Goal: Task Accomplishment & Management: Use online tool/utility

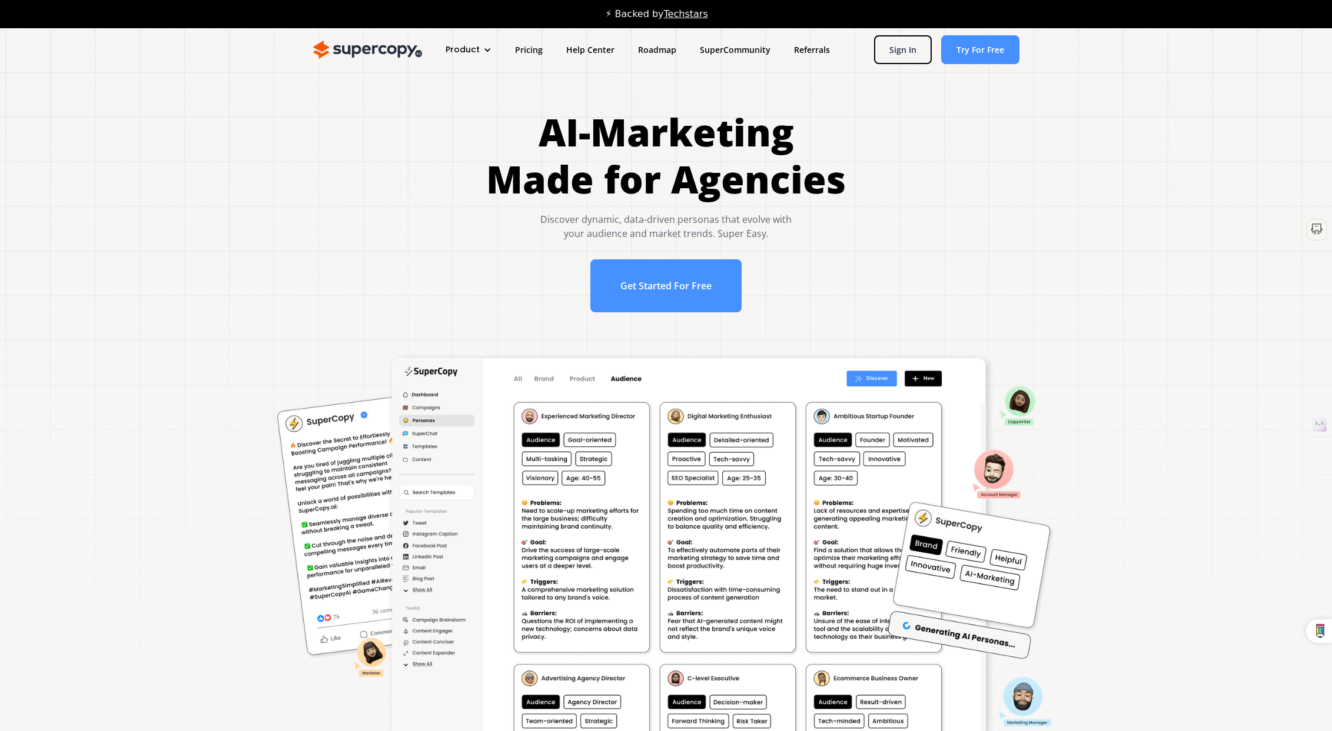
click at [484, 49] on div at bounding box center [487, 50] width 8 height 8
click at [471, 111] on link "Features" at bounding box center [490, 110] width 94 height 22
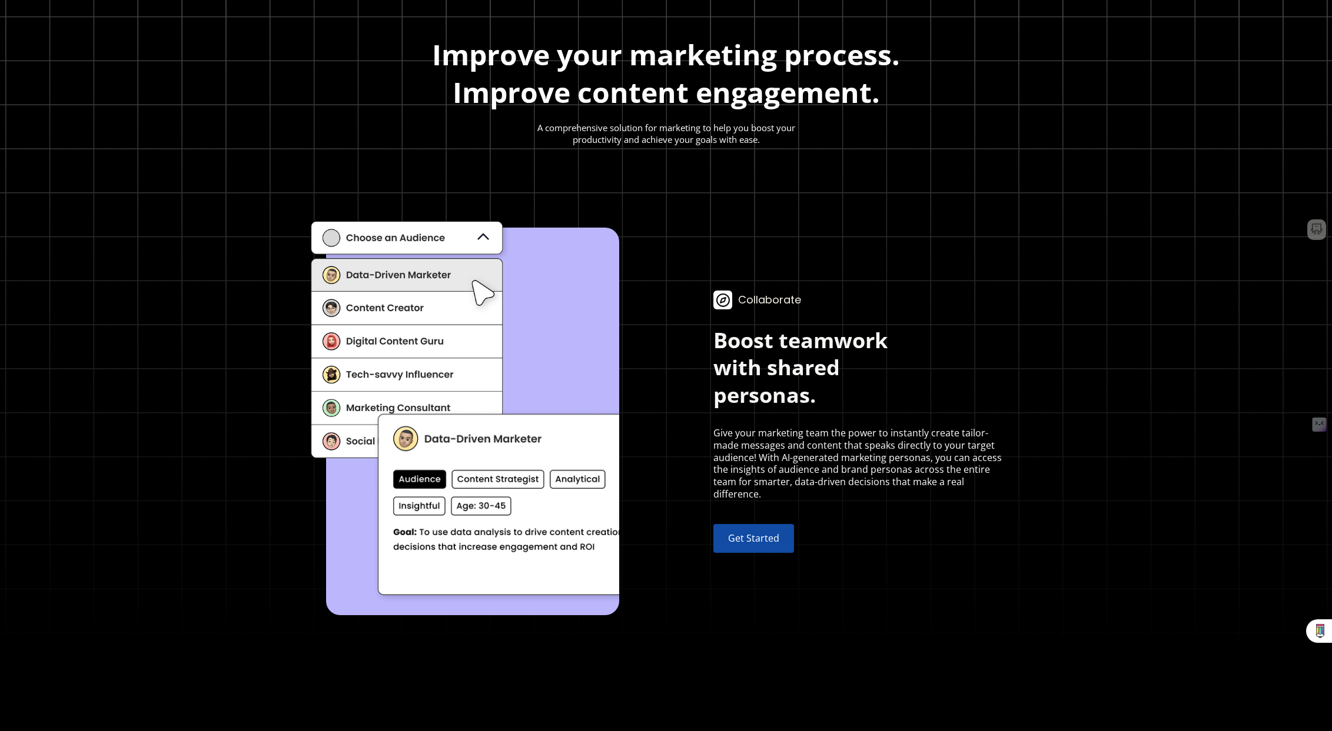
click at [775, 545] on link "Get Started" at bounding box center [753, 538] width 81 height 29
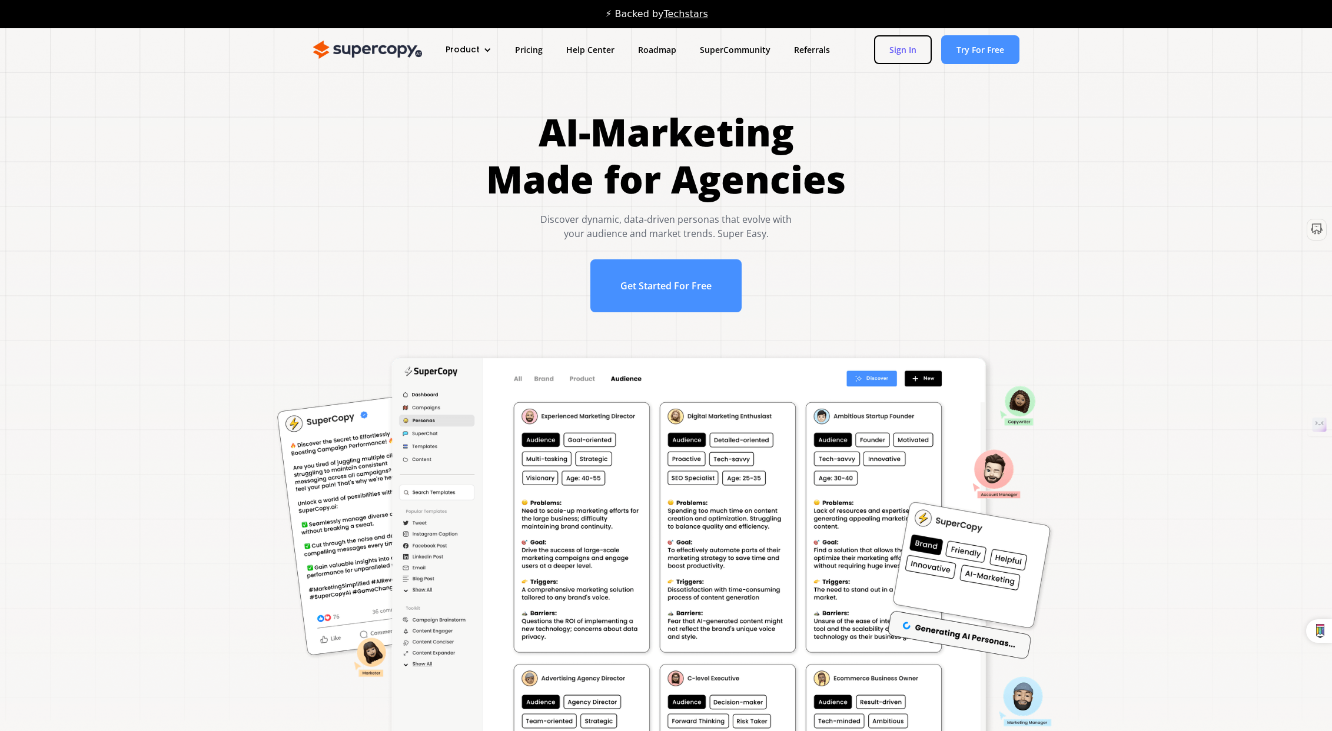
click at [904, 47] on link "Sign In" at bounding box center [903, 49] width 58 height 29
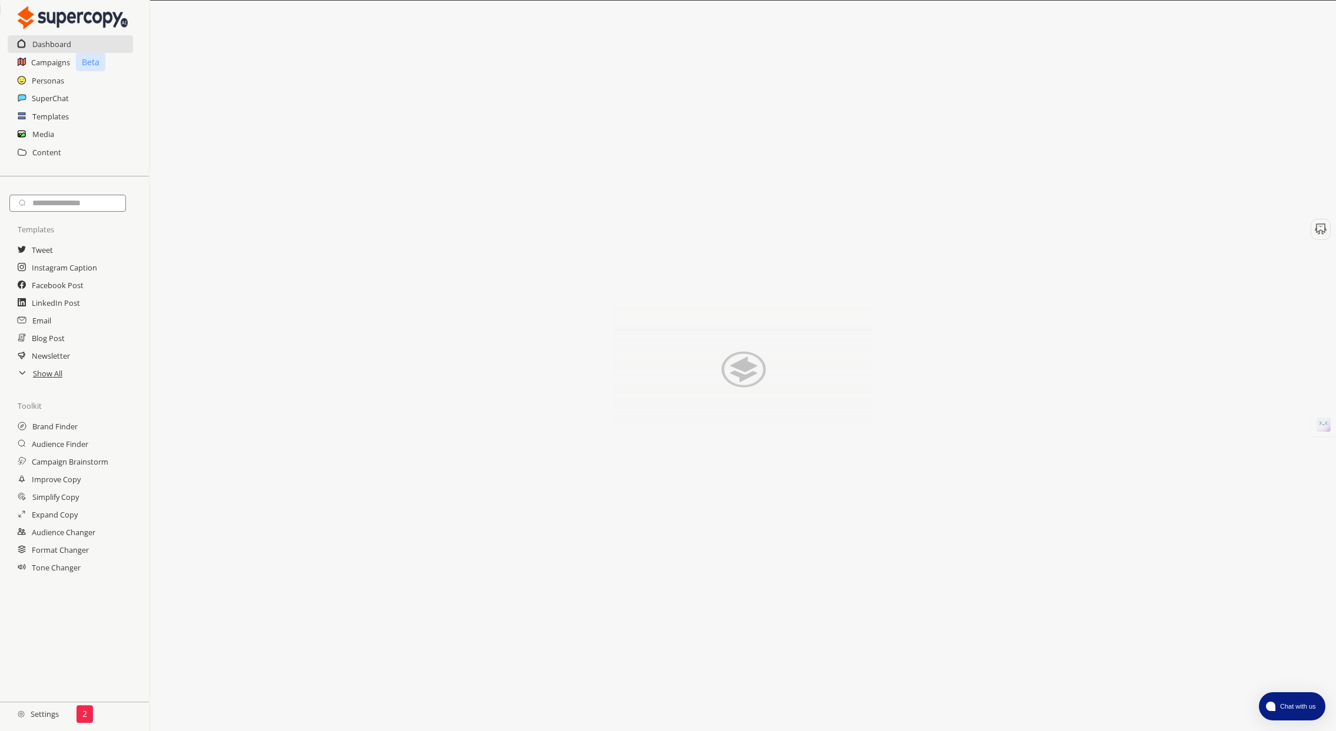
click at [49, 712] on h2 "Settings" at bounding box center [38, 715] width 76 height 24
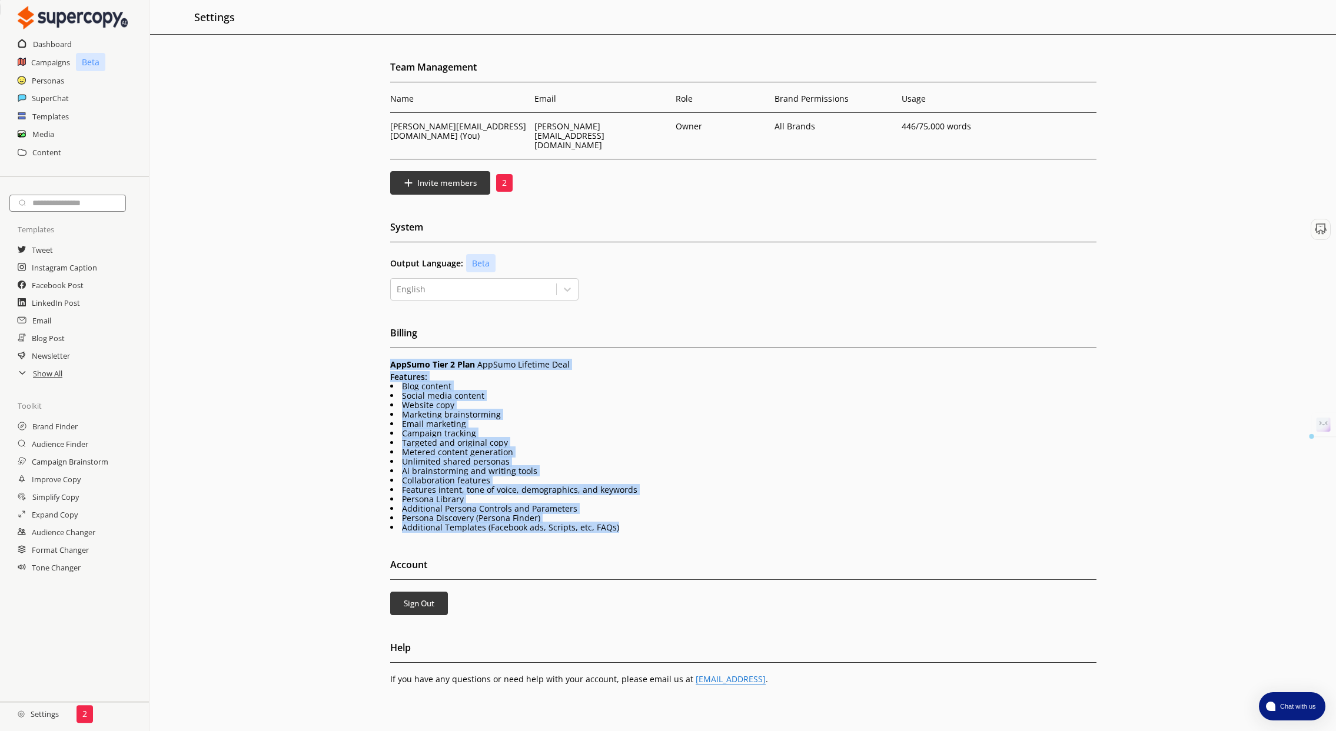
drag, startPoint x: 418, startPoint y: 360, endPoint x: 643, endPoint y: 512, distance: 271.4
click at [643, 512] on div "Team Management Name Email Role Brand Permissions Usage joelle@reinvent.agency …" at bounding box center [743, 406] width 1186 height 696
copy div "AppSumo Tier 2 Plan AppSumo Lifetime Deal Features: Blog content Social media c…"
click at [269, 153] on div "Team Management Name Email Role Brand Permissions Usage joelle@reinvent.agency …" at bounding box center [743, 406] width 1186 height 696
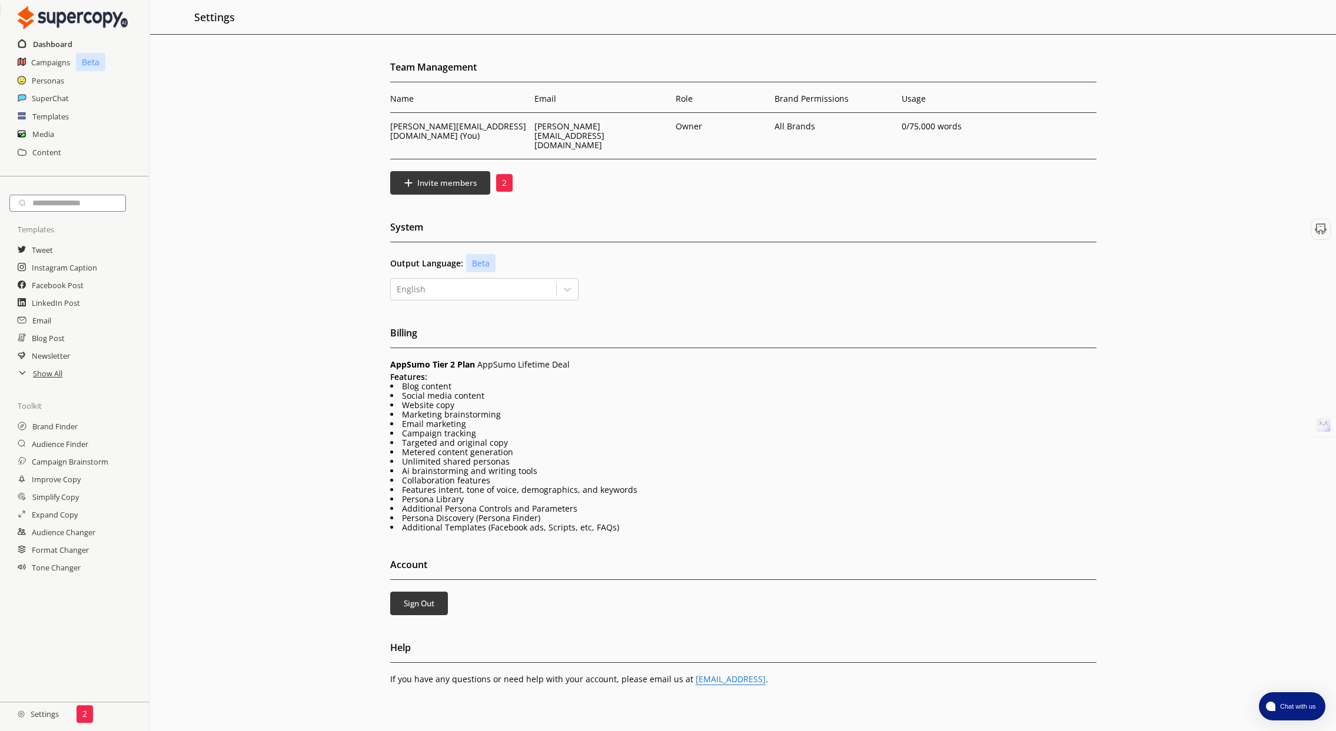
click at [59, 39] on h2 "Dashboard" at bounding box center [52, 44] width 39 height 18
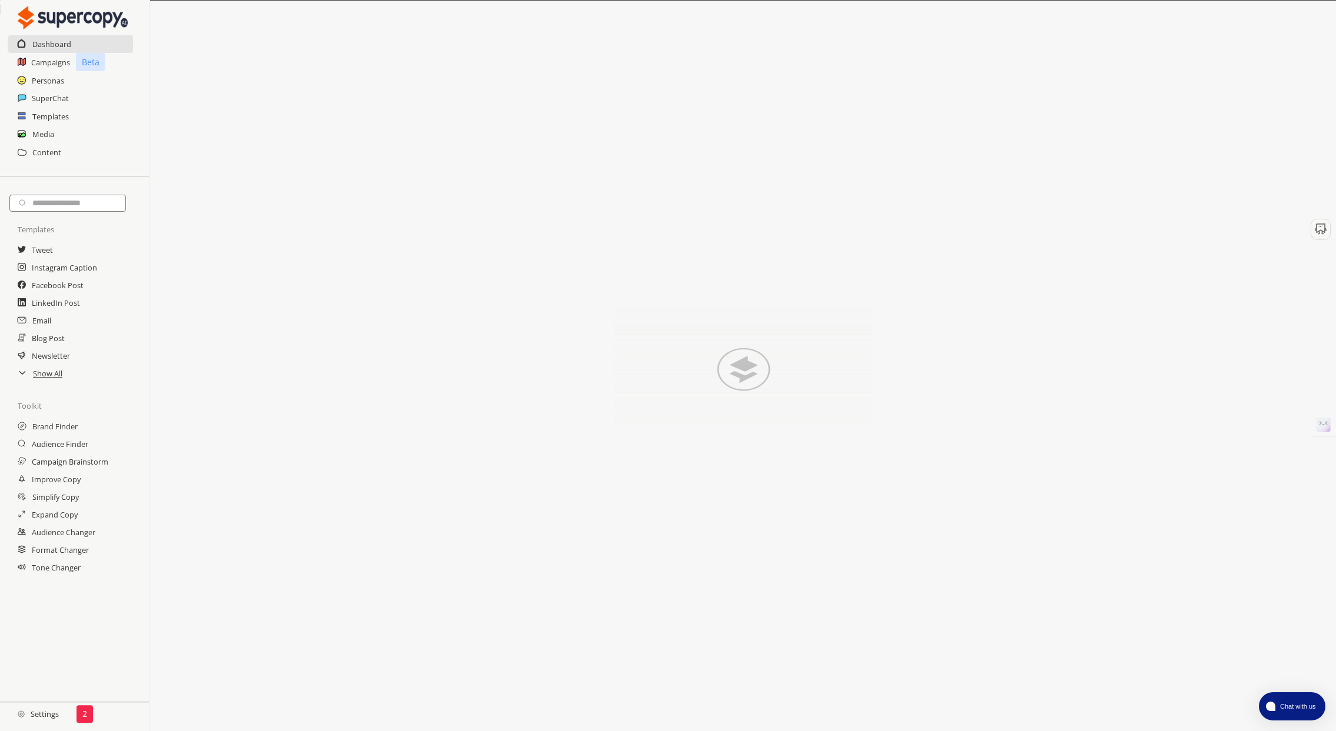
click at [55, 132] on div "Media" at bounding box center [74, 134] width 149 height 18
click at [53, 132] on h2 "Media" at bounding box center [43, 134] width 22 height 18
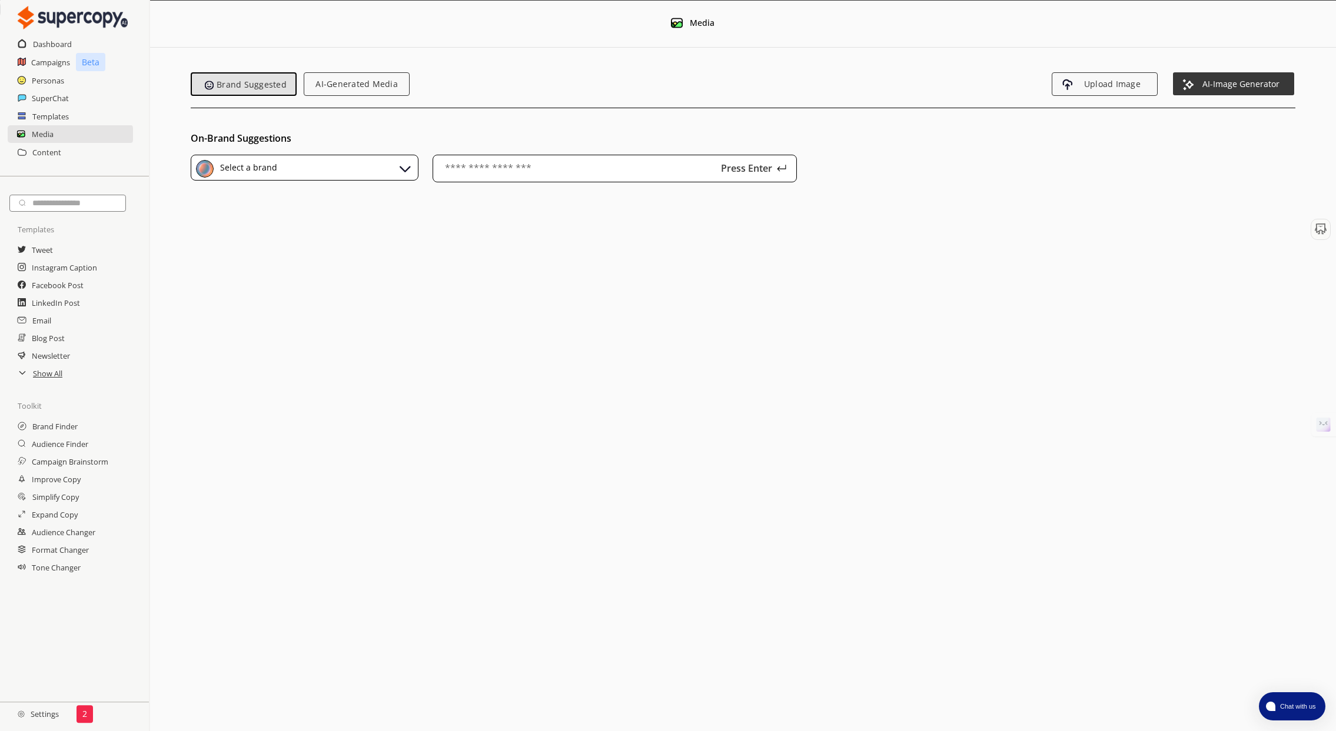
click at [280, 174] on div "Select a brand" at bounding box center [305, 168] width 228 height 26
click at [297, 223] on div "Good Neighbor" at bounding box center [325, 222] width 177 height 9
click at [1231, 84] on span "AI-Image Generator" at bounding box center [1241, 84] width 99 height 10
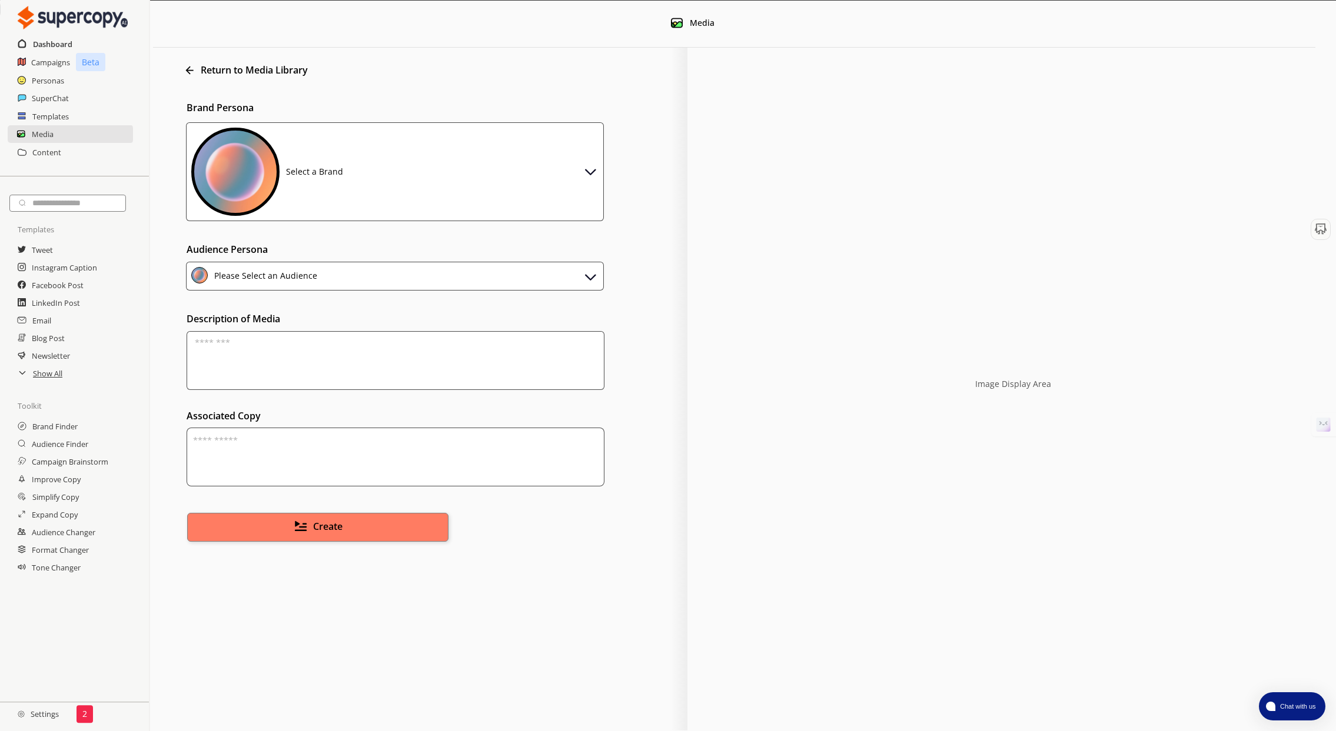
click at [62, 43] on h2 "Dashboard" at bounding box center [52, 44] width 39 height 18
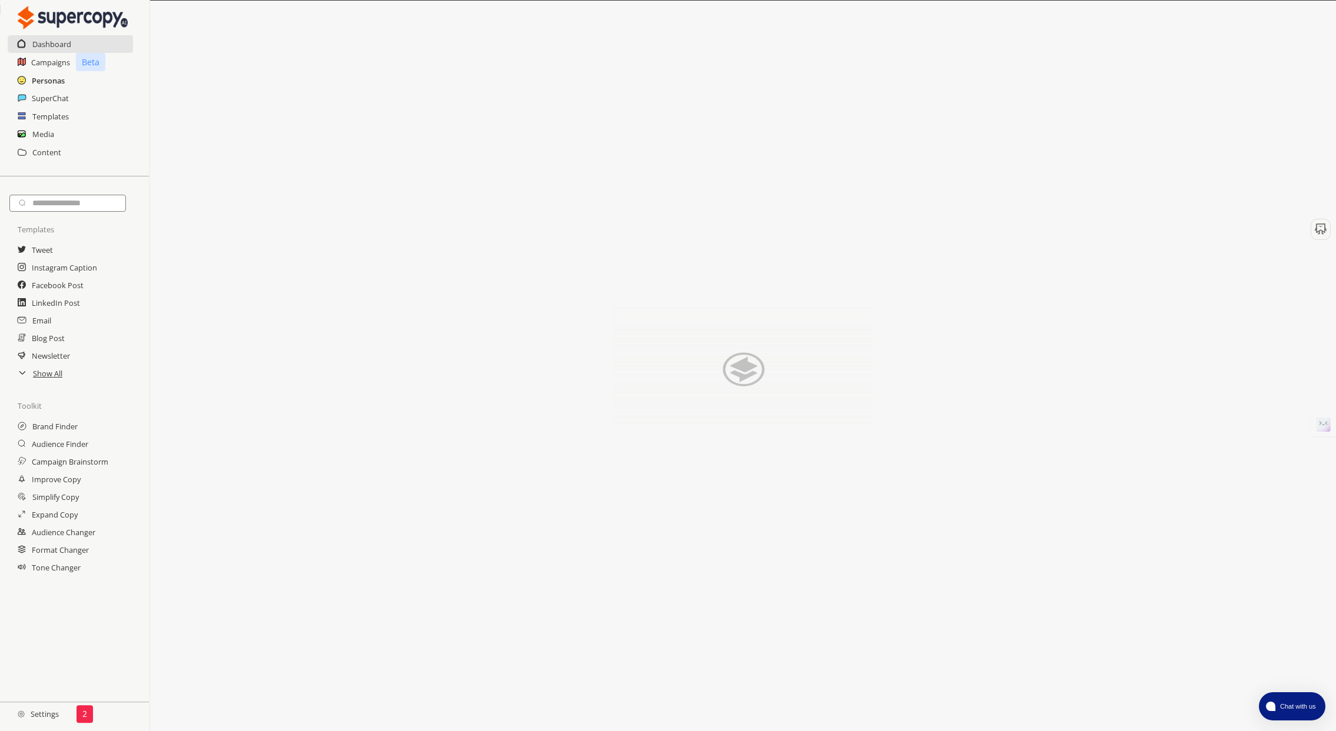
click at [61, 82] on h2 "Personas" at bounding box center [48, 81] width 33 height 18
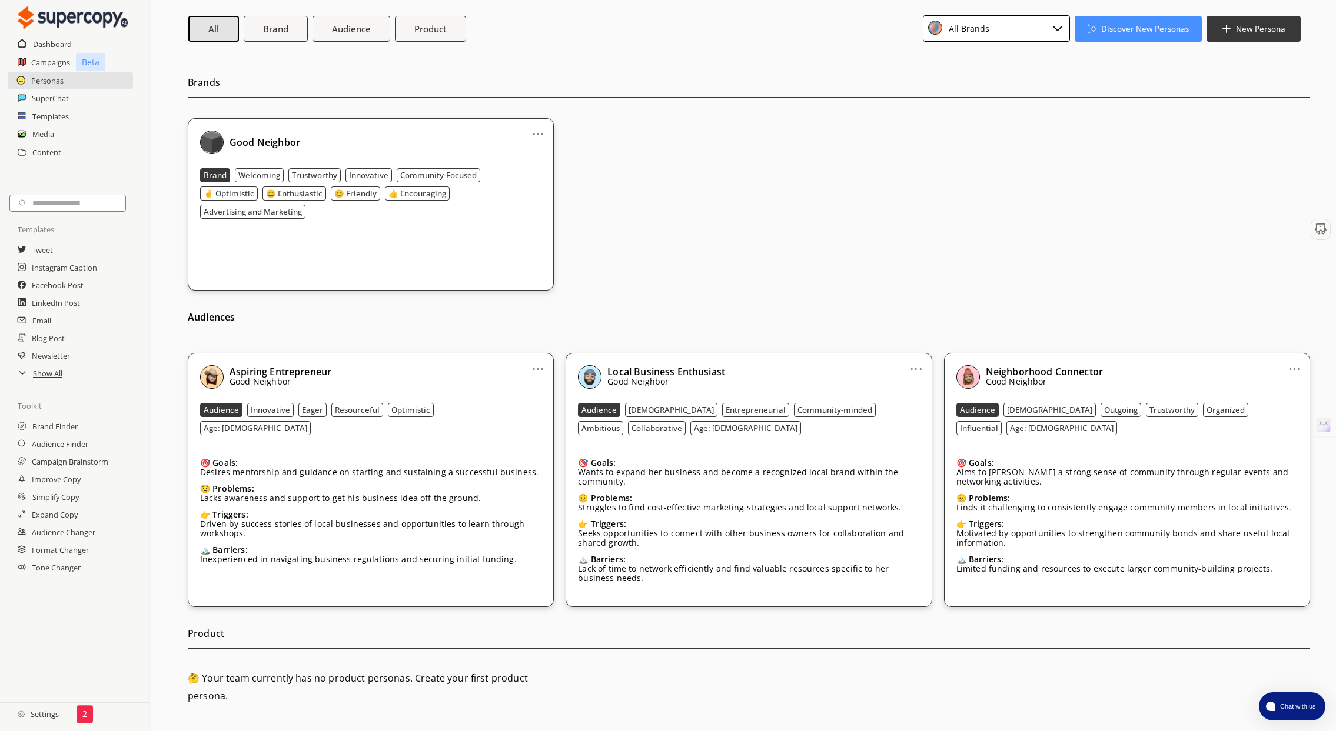
scroll to position [51, 0]
click at [534, 61] on div "Brands ... Good Neighbor Brand Welcoming Trustworthy Innovative Community-Focus…" at bounding box center [749, 172] width 1122 height 235
click at [261, 174] on b "Welcoming" at bounding box center [259, 174] width 42 height 11
click at [265, 176] on b "Welcoming" at bounding box center [259, 174] width 42 height 11
click at [274, 408] on b "Innovative" at bounding box center [270, 409] width 39 height 11
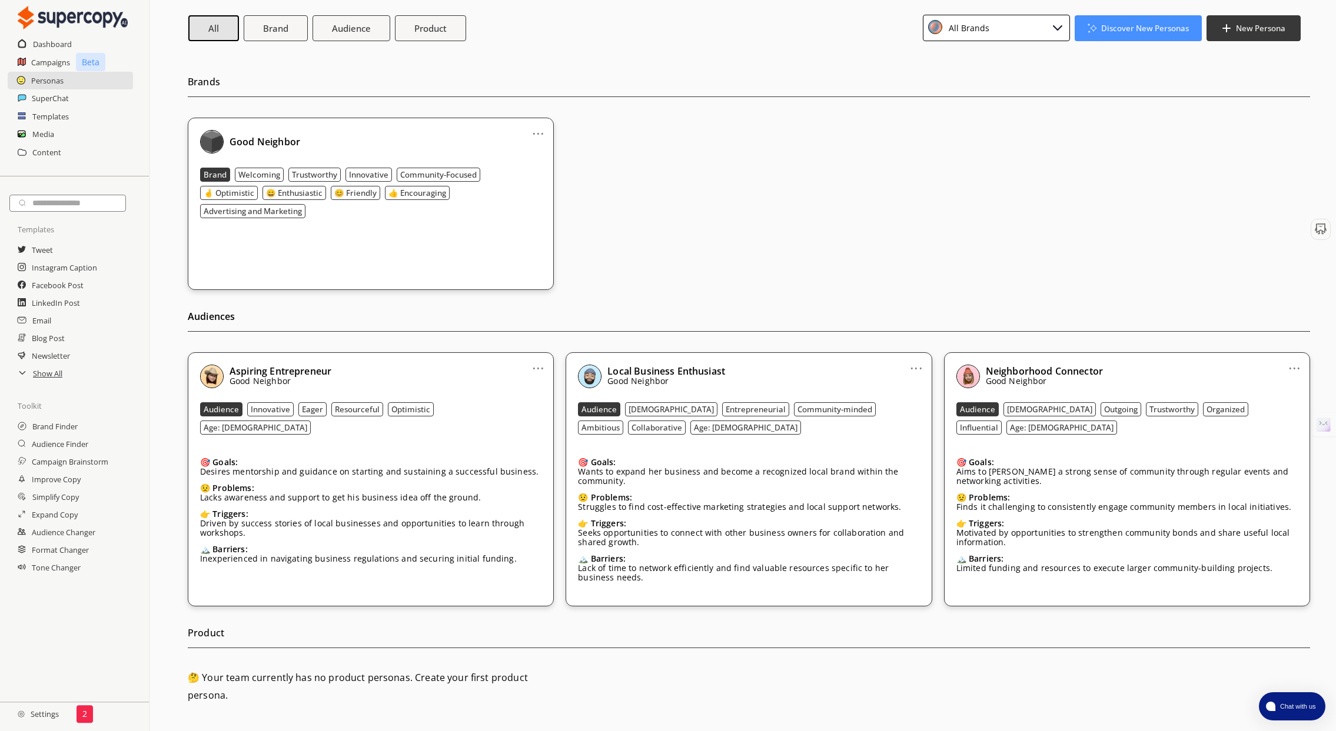
click at [673, 478] on p "Wants to expand her business and become a recognized local brand within the com…" at bounding box center [748, 476] width 341 height 19
click at [44, 97] on h2 "SuperChat" at bounding box center [51, 98] width 38 height 18
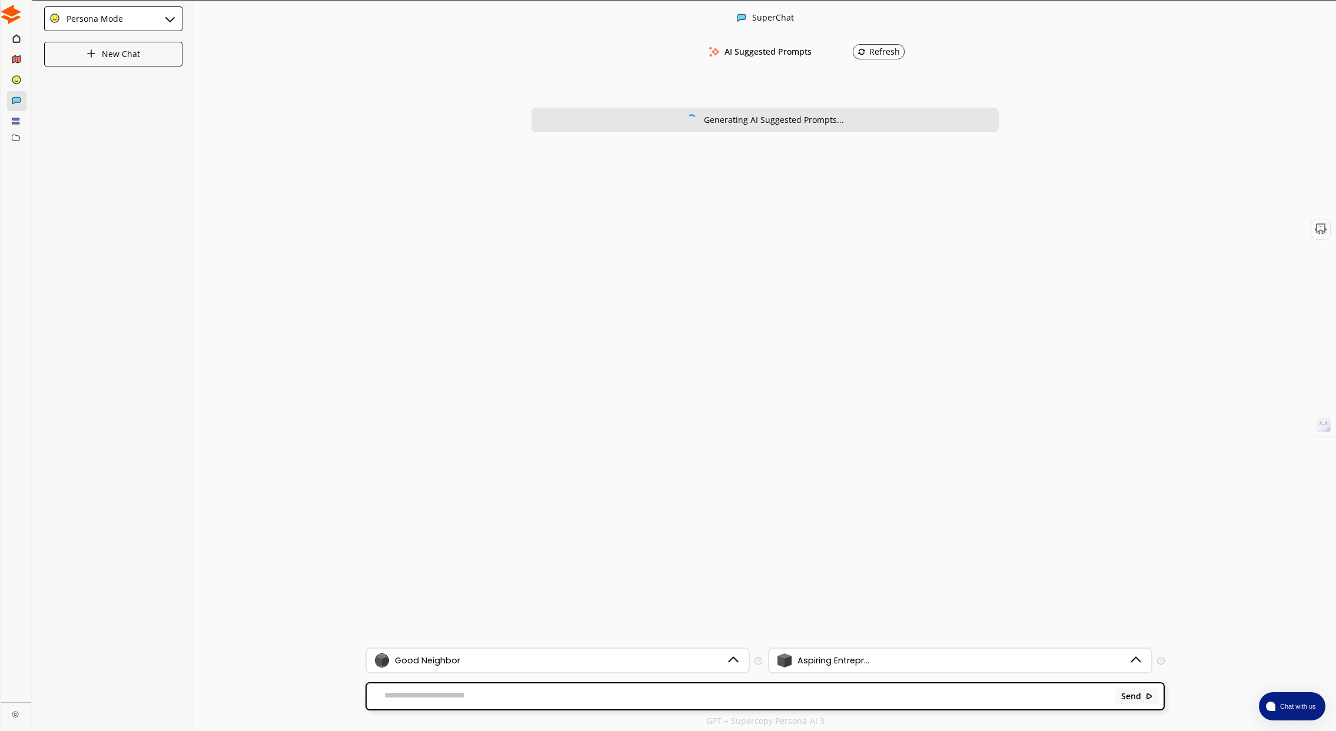
click at [11, 40] on div at bounding box center [17, 39] width 20 height 21
click at [16, 38] on icon at bounding box center [16, 38] width 8 height 9
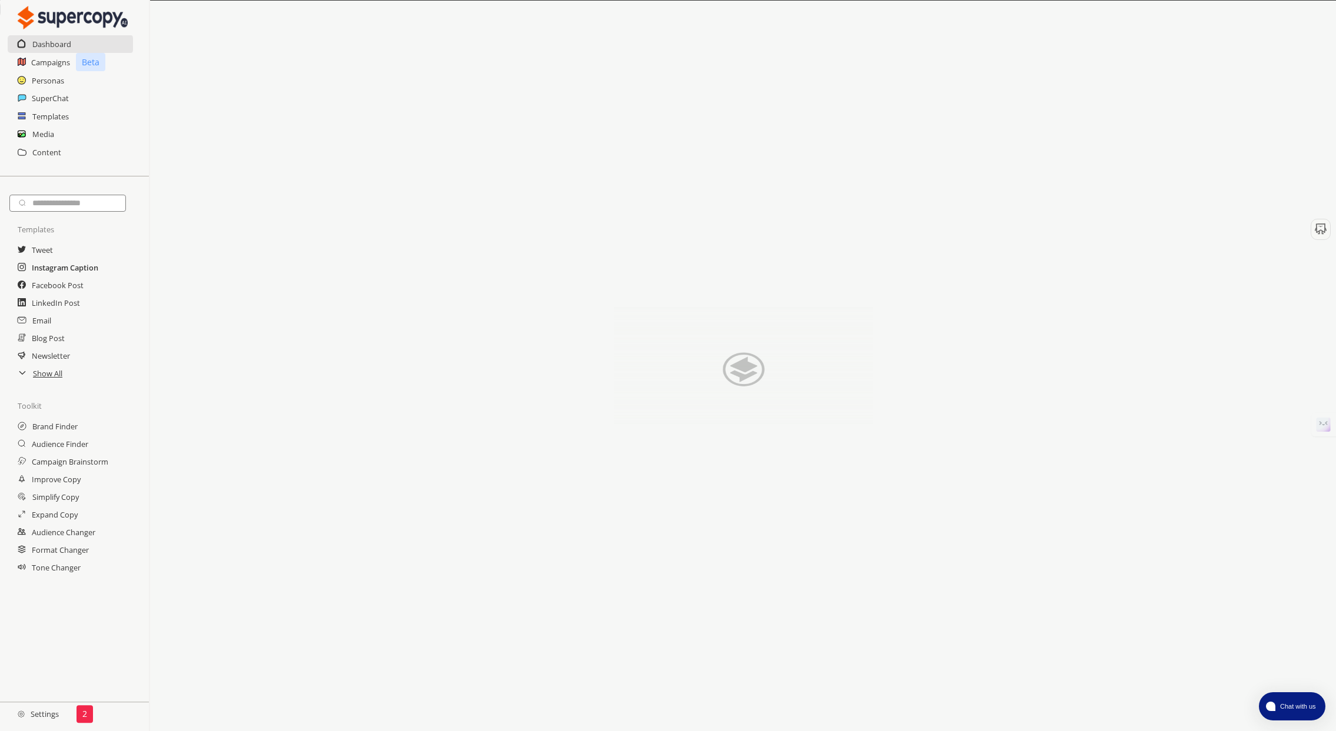
click at [91, 267] on h2 "Instagram Caption" at bounding box center [65, 268] width 66 height 18
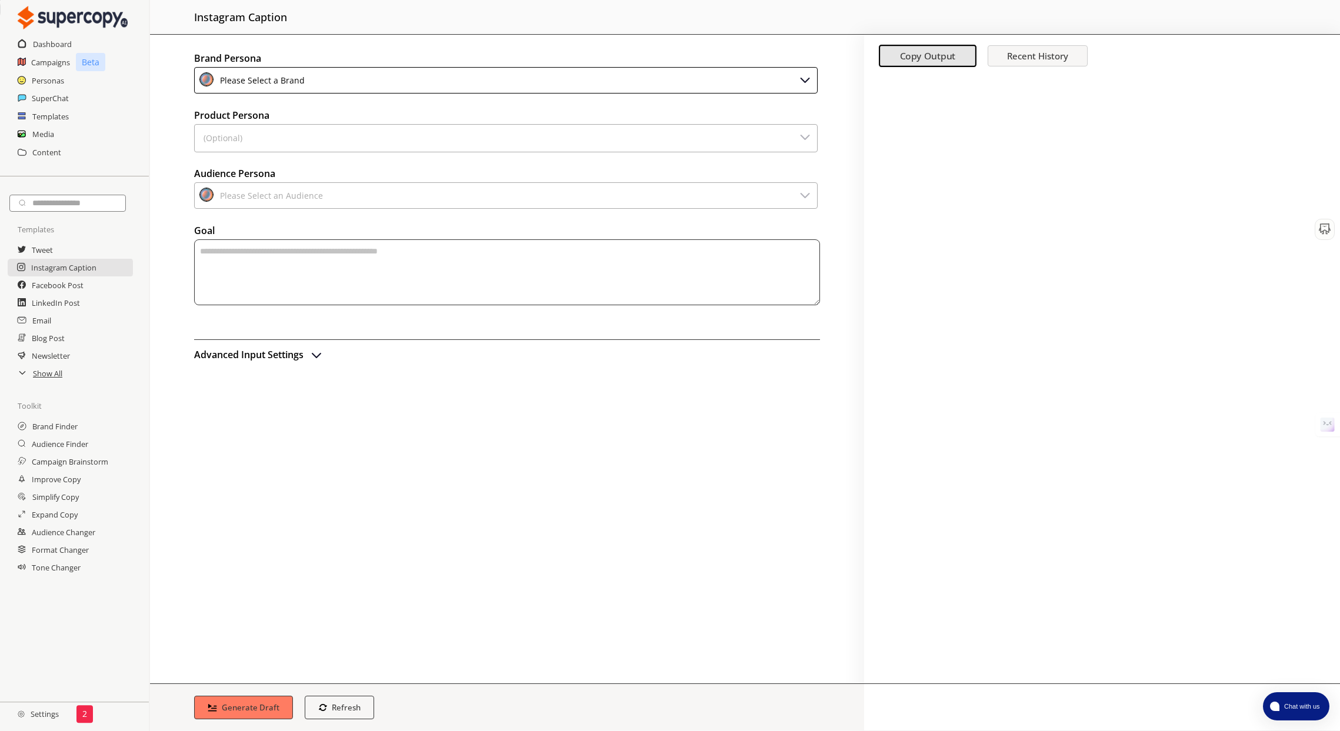
click at [293, 76] on div "Please Select a Brand" at bounding box center [260, 80] width 89 height 16
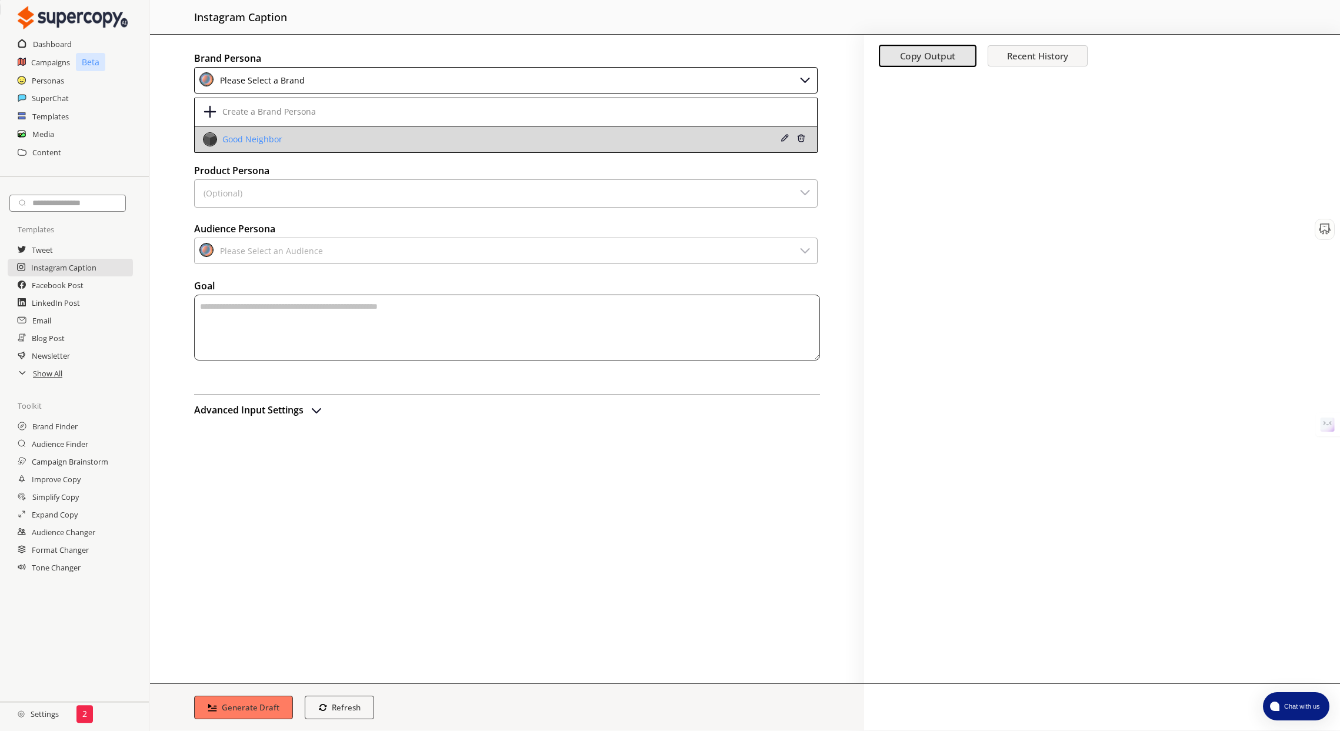
click at [287, 139] on div "Good Neighbor" at bounding box center [448, 139] width 491 height 14
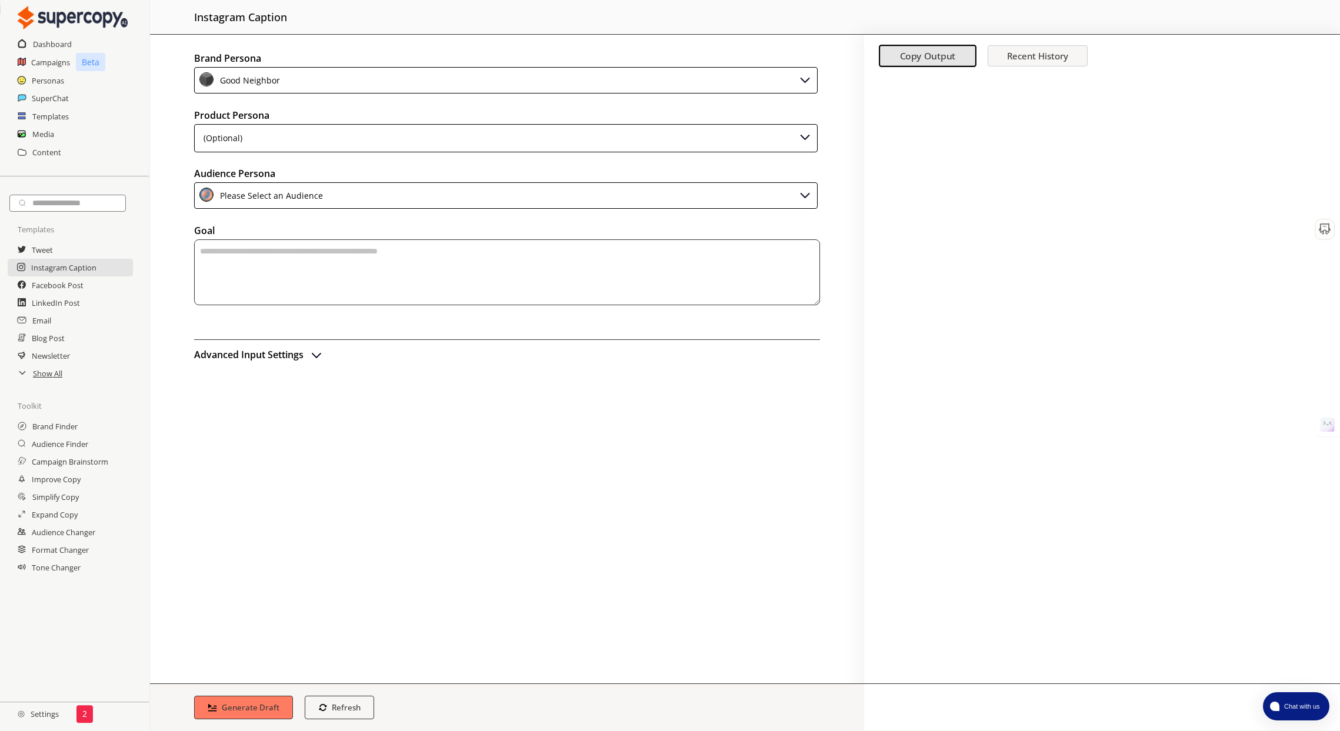
click at [343, 191] on div "Please Select an Audience" at bounding box center [506, 195] width 624 height 26
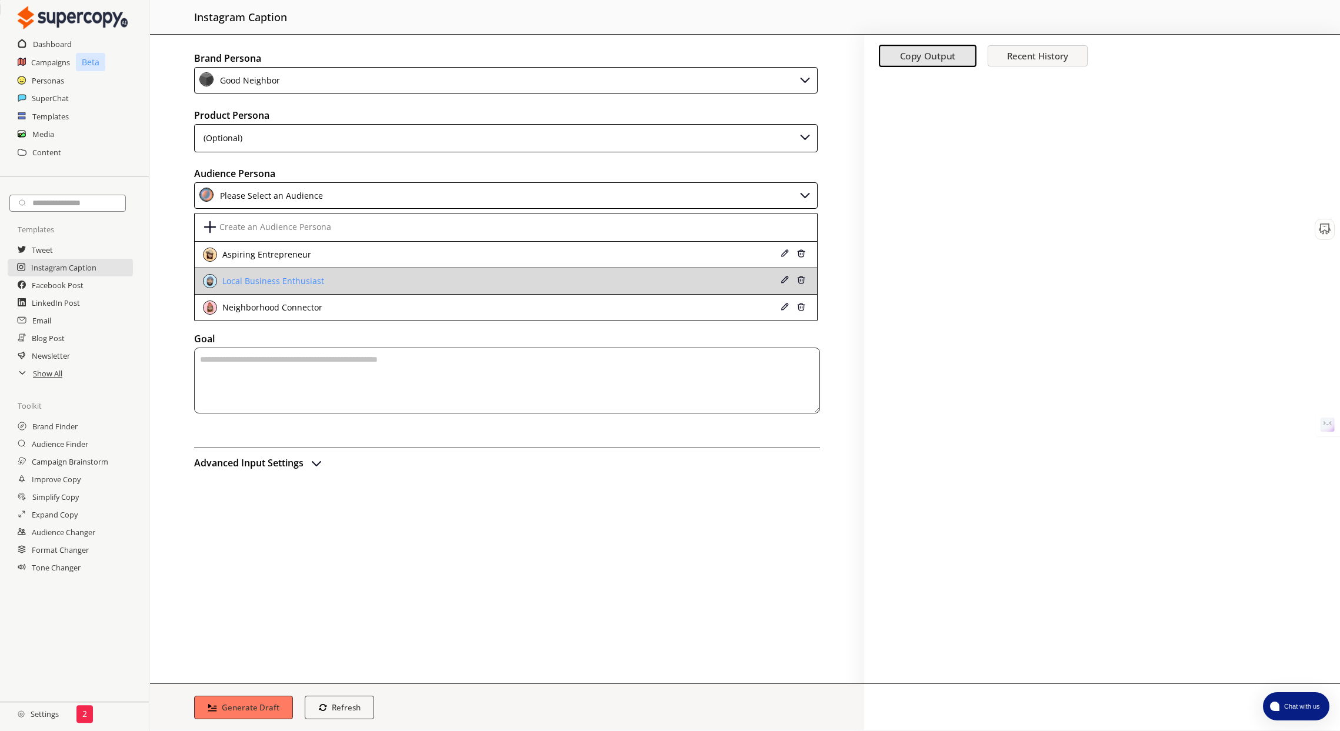
click at [308, 275] on div "Local Business Enthusiast" at bounding box center [448, 281] width 491 height 14
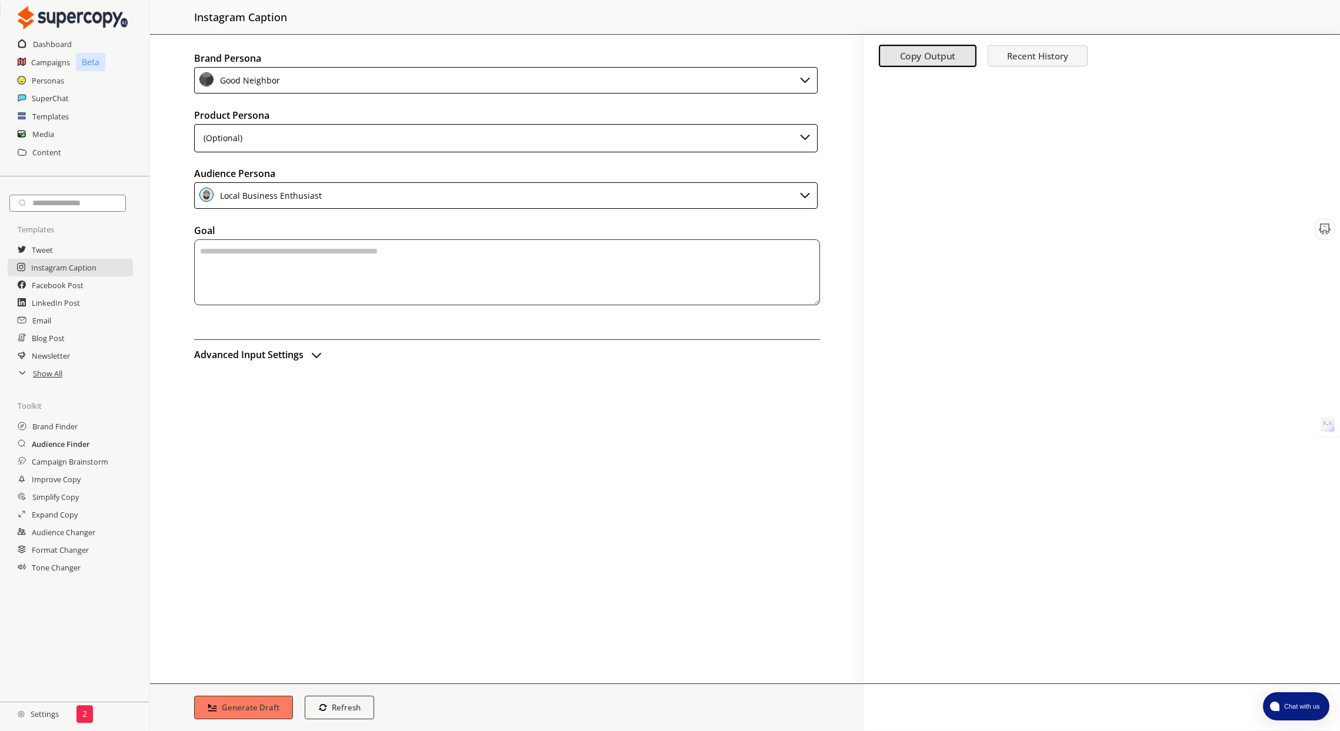
click at [79, 446] on h2 "Audience Finder" at bounding box center [61, 444] width 58 height 18
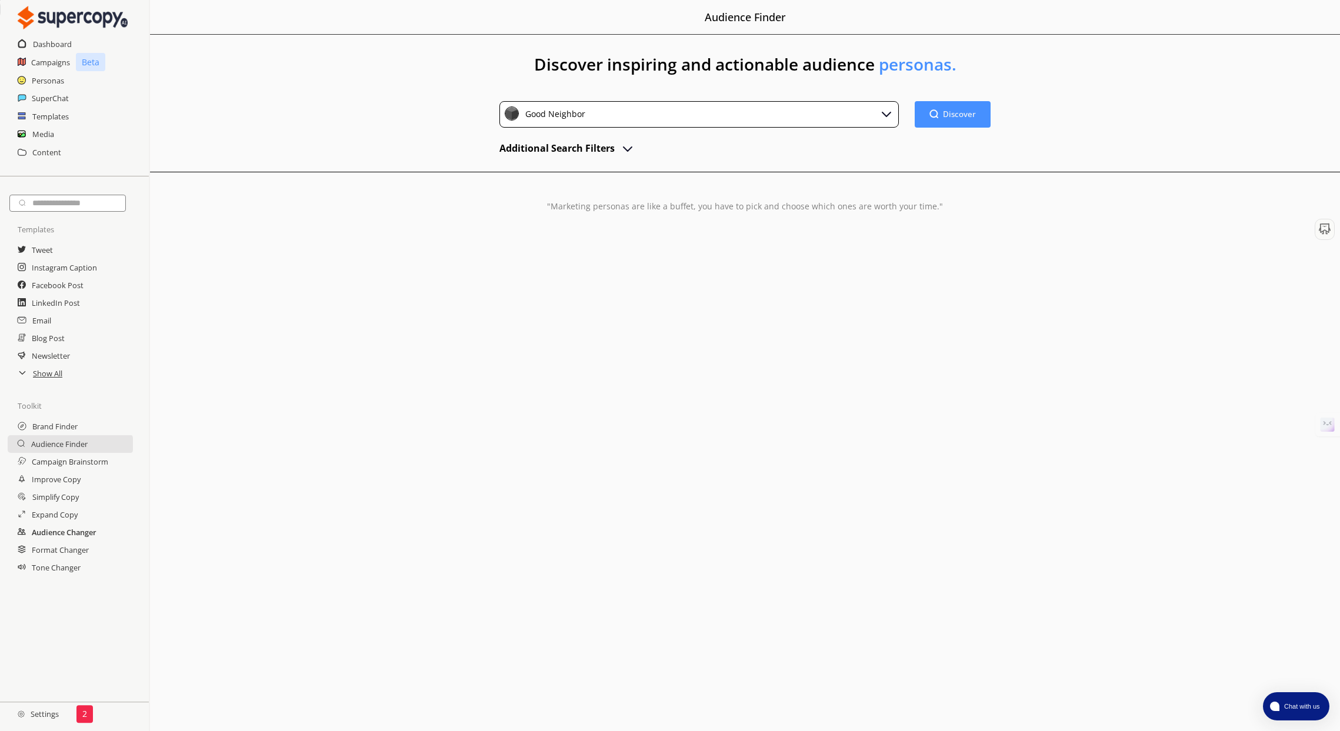
click at [68, 538] on h2 "Audience Changer" at bounding box center [64, 533] width 65 height 18
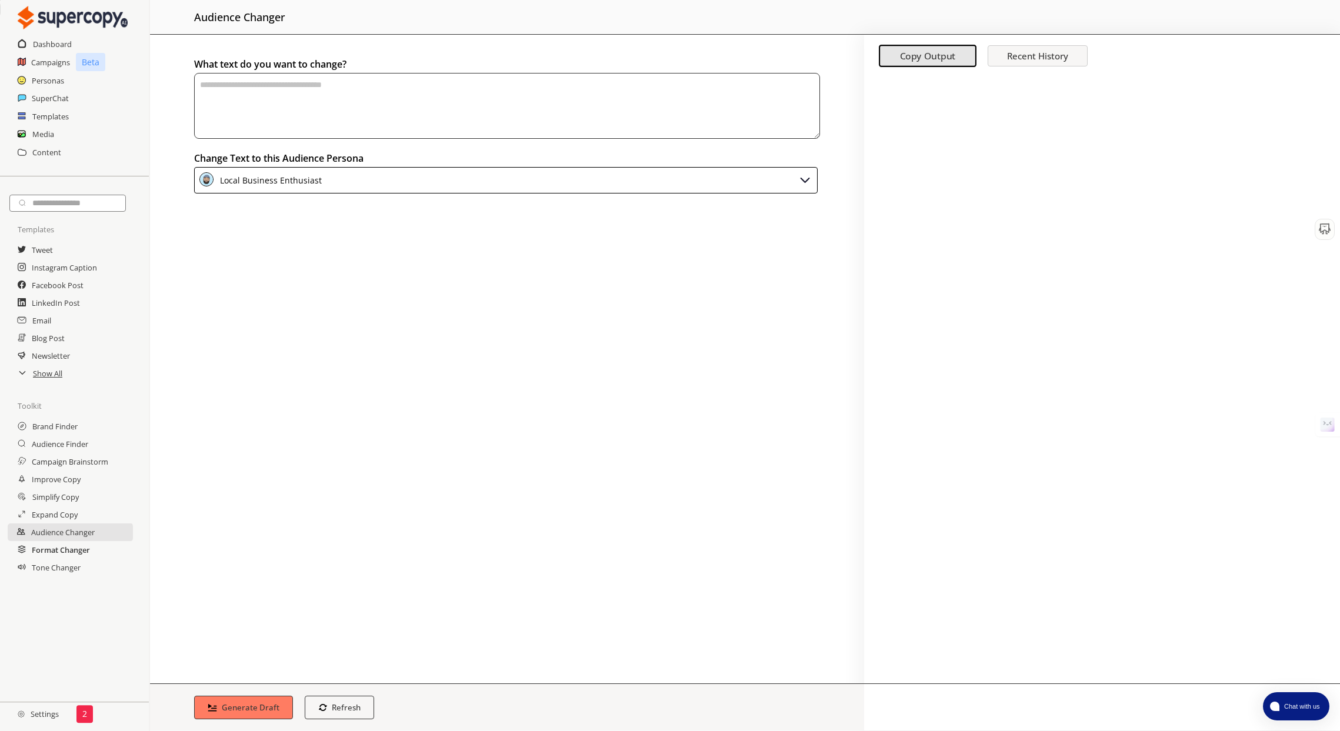
click at [78, 552] on h2 "Format Changer" at bounding box center [61, 550] width 58 height 18
click at [880, 190] on div at bounding box center [1102, 380] width 476 height 608
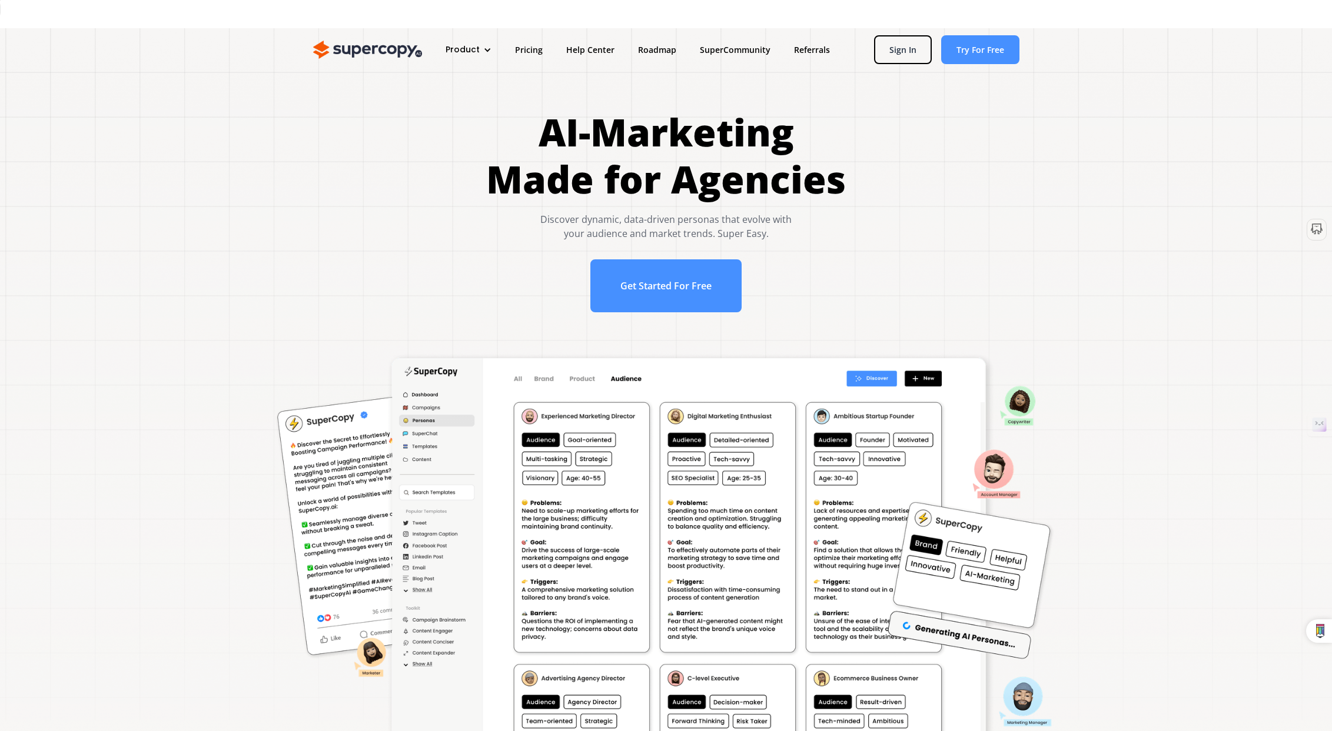
click at [484, 51] on div at bounding box center [487, 50] width 8 height 8
click at [637, 52] on link "Roadmap" at bounding box center [657, 50] width 62 height 22
click at [714, 49] on link "SuperCommunity" at bounding box center [735, 50] width 94 height 22
